Goal: Find specific page/section: Find specific page/section

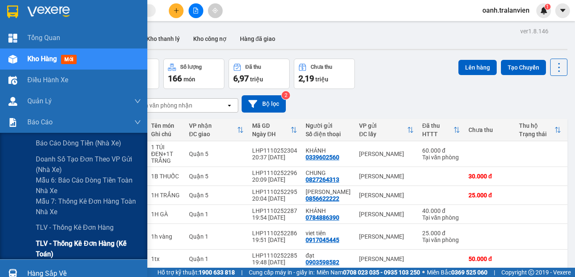
click at [67, 246] on span "TLV - Thống kê đơn hàng (Kế toán)" at bounding box center [88, 248] width 105 height 21
